Goal: Information Seeking & Learning: Check status

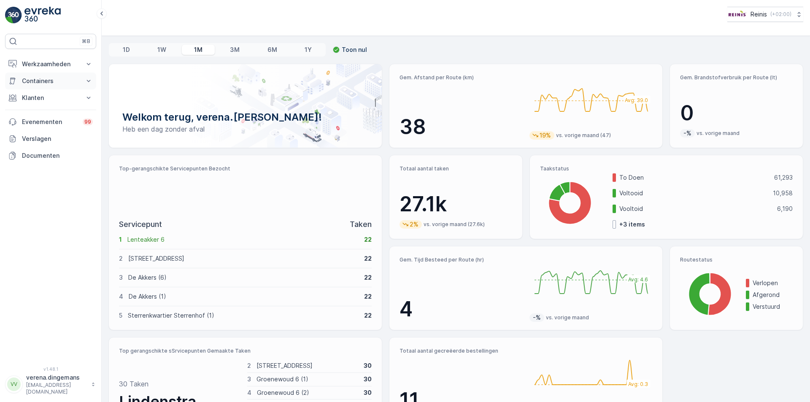
click at [43, 75] on button "Containers" at bounding box center [50, 81] width 91 height 17
click at [41, 64] on p "Werkzaamheden" at bounding box center [50, 64] width 57 height 8
click at [20, 113] on link "Cockpit" at bounding box center [57, 114] width 78 height 12
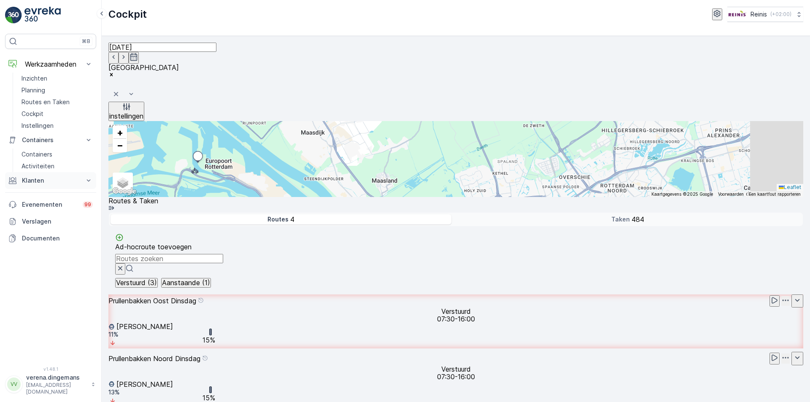
click at [80, 181] on button "Klanten" at bounding box center [50, 180] width 91 height 17
click at [37, 76] on p "Inzichten" at bounding box center [35, 78] width 26 height 8
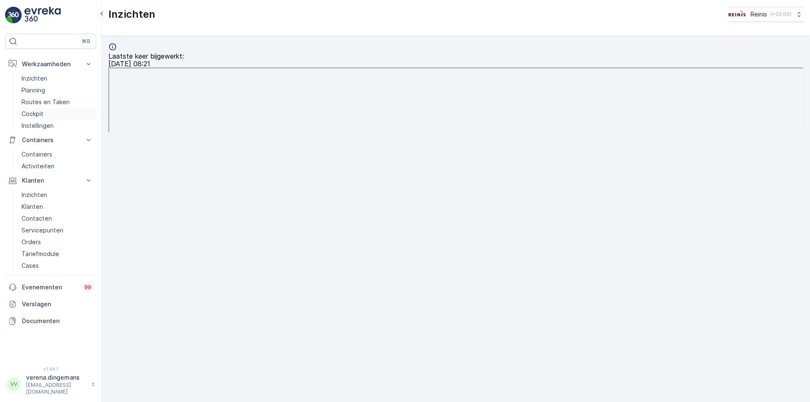
click at [47, 111] on link "Cockpit" at bounding box center [57, 114] width 78 height 12
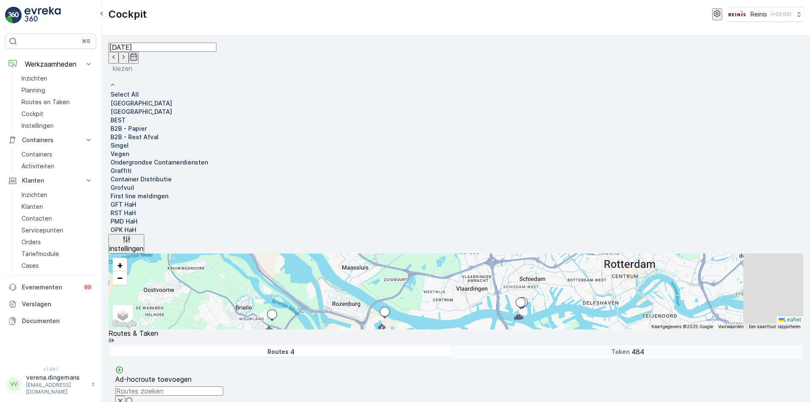
click at [223, 90] on div "Select All" at bounding box center [455, 94] width 695 height 8
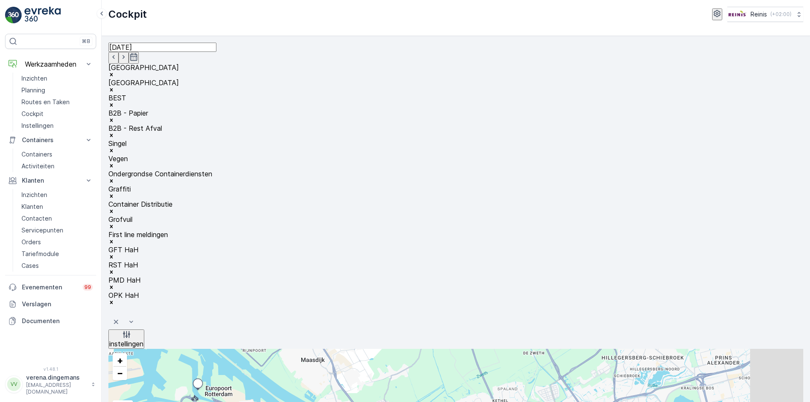
scroll to position [127, 0]
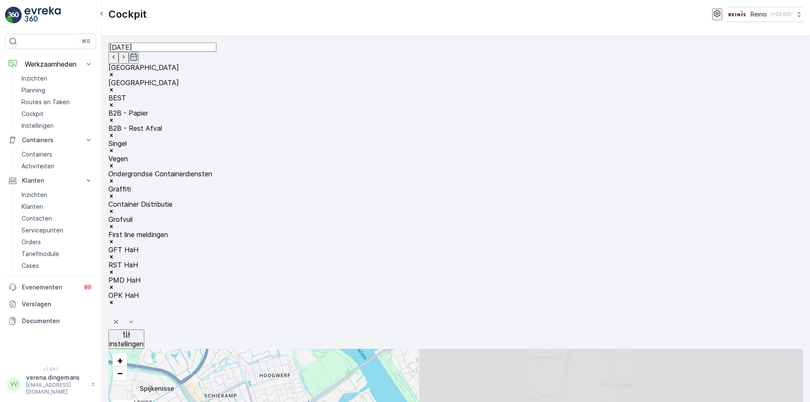
drag, startPoint x: 592, startPoint y: 257, endPoint x: 330, endPoint y: 227, distance: 263.7
click at [330, 349] on div "+ − Satelliet stappenplan Terrein Hybride Leaflet Sneltoetsen Kaartgegevens Kaa…" at bounding box center [455, 387] width 695 height 76
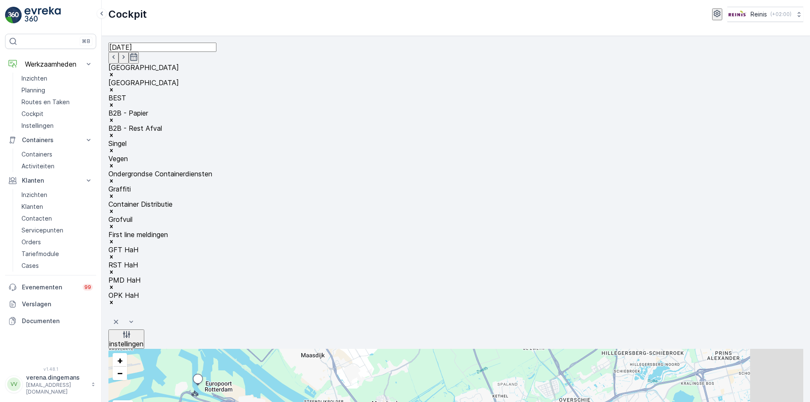
scroll to position [717, 0]
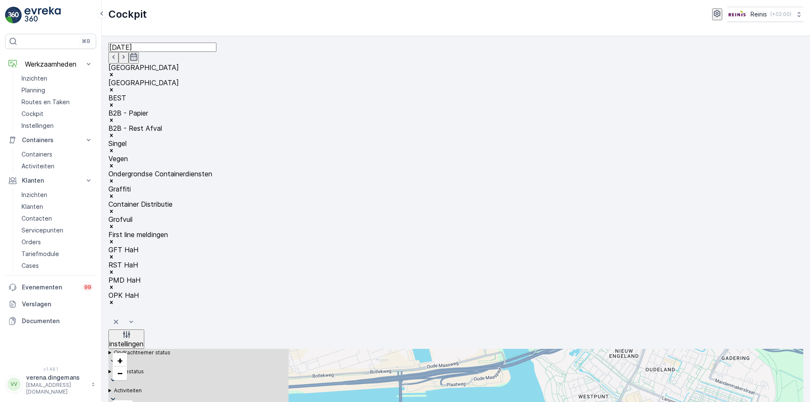
drag, startPoint x: 240, startPoint y: 306, endPoint x: 442, endPoint y: 292, distance: 202.6
click at [442, 349] on div "+ − Satelliet stappenplan Terrein Hybride Leaflet Sneltoetsen Kaartgegevens Kaa…" at bounding box center [455, 387] width 695 height 76
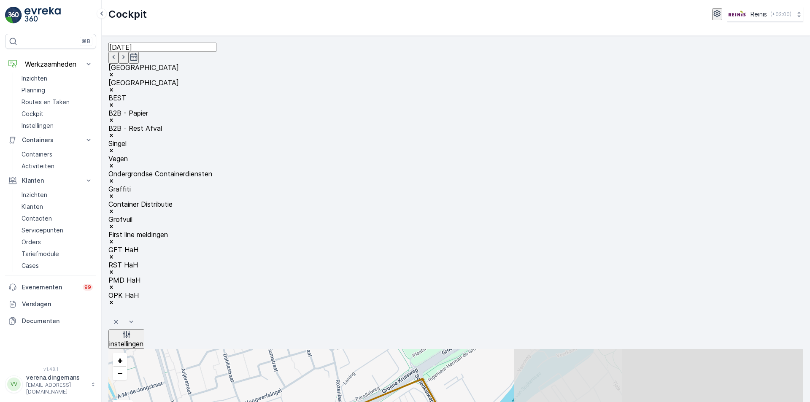
drag, startPoint x: 504, startPoint y: 239, endPoint x: 251, endPoint y: 238, distance: 253.2
click at [251, 349] on div "+ − Satelliet stappenplan Terrein Hybride Leaflet Sneltoetsen Kaartgegevens Kaa…" at bounding box center [455, 387] width 695 height 76
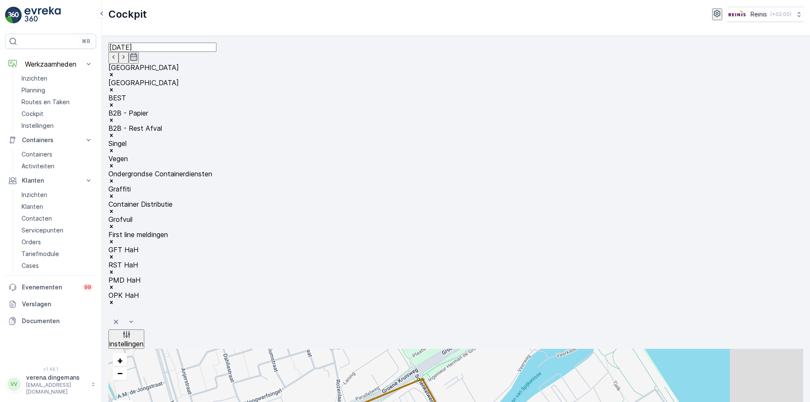
scroll to position [654, 0]
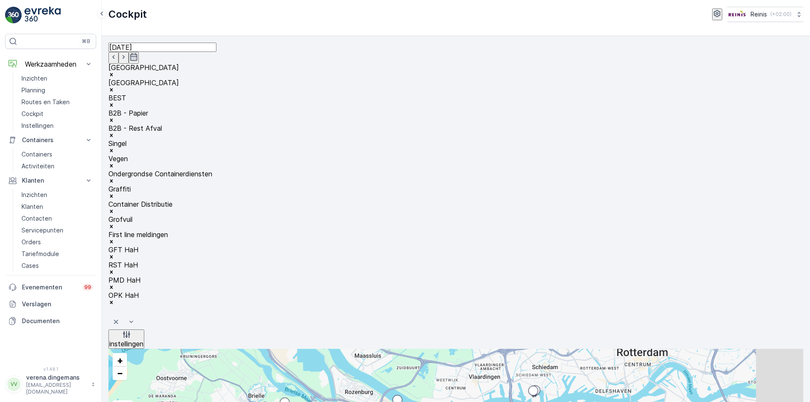
drag, startPoint x: 573, startPoint y: 278, endPoint x: 578, endPoint y: 231, distance: 46.7
click at [578, 349] on div "59 15 80 4 33 65 6 148 82 262 226 + − Satelliet stappenplan Terrein Hybride Lea…" at bounding box center [455, 387] width 695 height 76
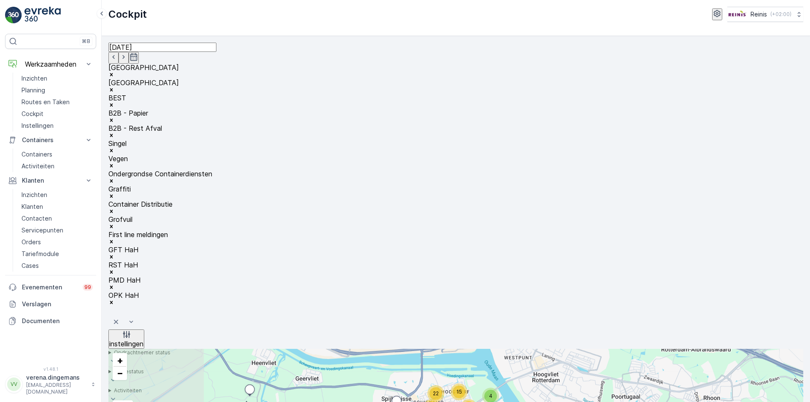
drag, startPoint x: 444, startPoint y: 348, endPoint x: 591, endPoint y: 286, distance: 159.0
click at [591, 349] on div "5 82 3 82 66 15 48 60 88 66 3 10 52 5 16 4 8 26 3 29 19 22 39 5 46 112 41 12 9 …" at bounding box center [455, 387] width 695 height 76
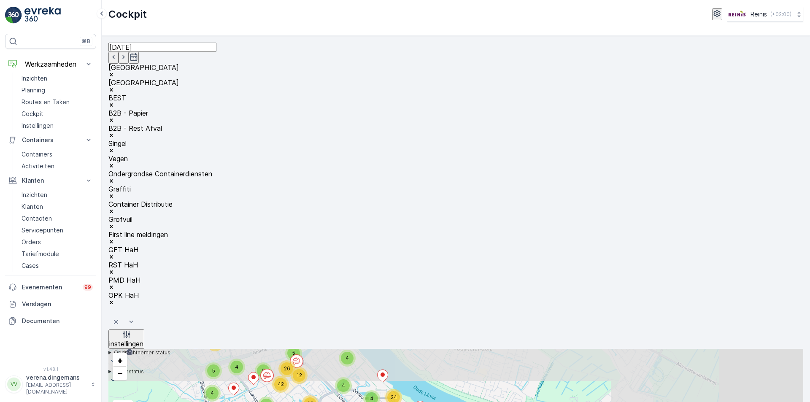
drag, startPoint x: 549, startPoint y: 241, endPoint x: 478, endPoint y: 320, distance: 106.7
click at [478, 349] on div "3 16 28 38 3 2 3 23 29 25 4 21 41 2 2 8 3 2 2 24 6 13 5 30 25 20 18 23 26 22 18…" at bounding box center [455, 387] width 695 height 76
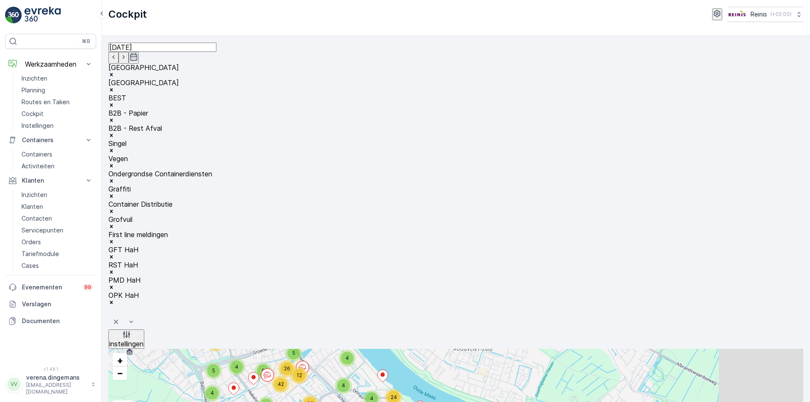
scroll to position [295, 0]
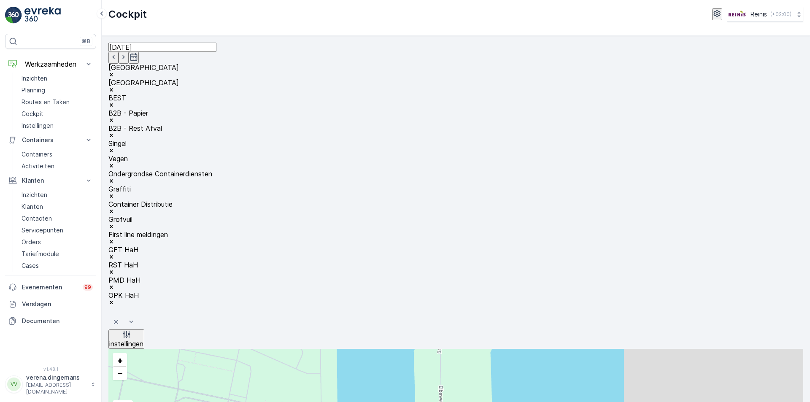
drag, startPoint x: 621, startPoint y: 287, endPoint x: 465, endPoint y: 251, distance: 159.6
click at [465, 349] on div "+ − Satelliet stappenplan Terrein Hybride Leaflet Sneltoetsen Kaartgegevens Kaa…" at bounding box center [455, 387] width 695 height 76
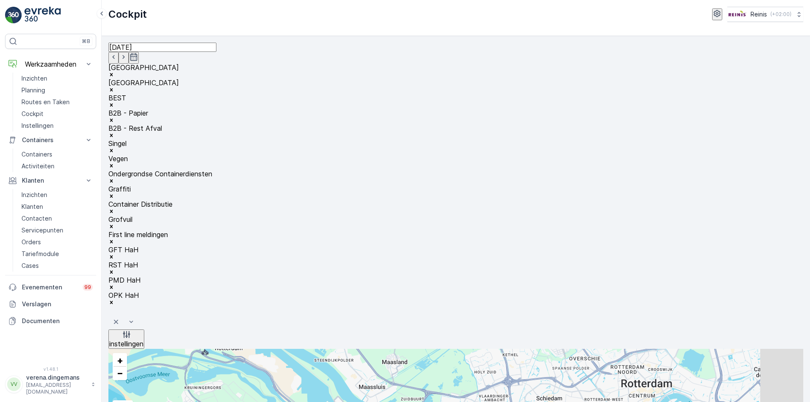
drag, startPoint x: 517, startPoint y: 354, endPoint x: 515, endPoint y: 333, distance: 22.0
click at [515, 349] on div "59 15 82 4 31 64 5 148 83 264 225 + − Satelliet stappenplan Terrein Hybride Lea…" at bounding box center [455, 387] width 695 height 76
